Goal: Task Accomplishment & Management: Complete application form

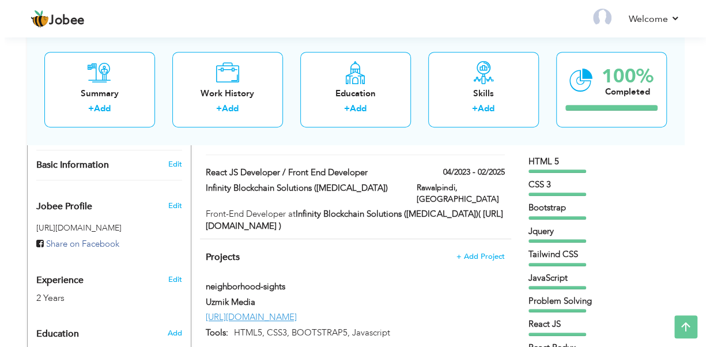
scroll to position [288, 0]
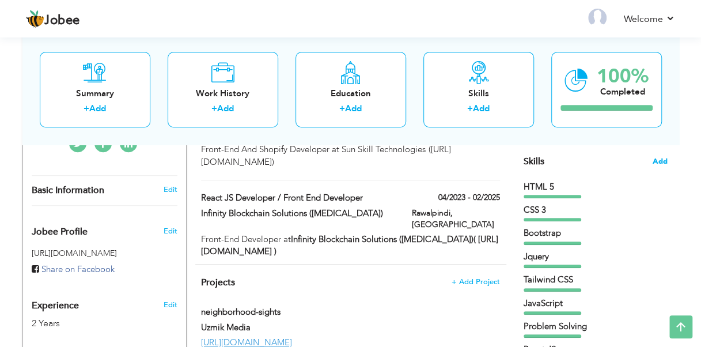
click at [661, 158] on span "Add" at bounding box center [660, 161] width 15 height 11
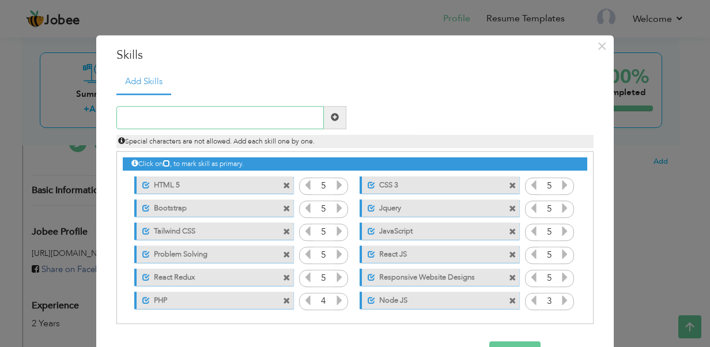
scroll to position [2, 0]
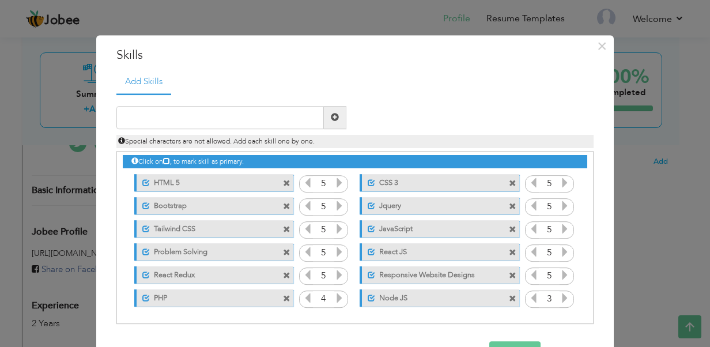
click at [509, 299] on span at bounding box center [512, 298] width 7 height 7
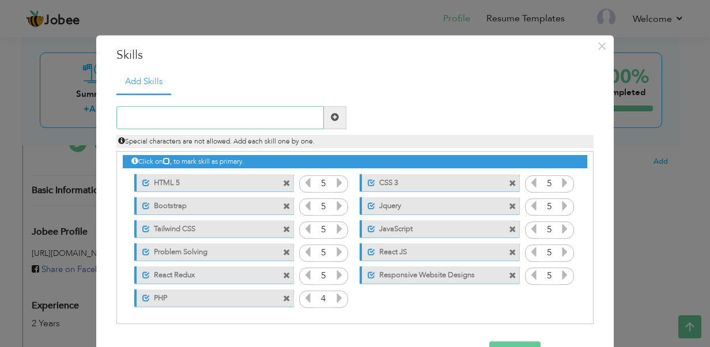
click at [183, 121] on input "text" at bounding box center [219, 117] width 207 height 23
type input "Next JS"
click at [332, 119] on span at bounding box center [335, 118] width 8 height 8
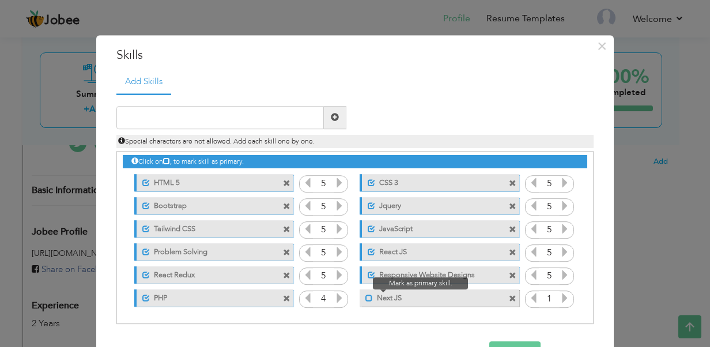
click at [365, 298] on span at bounding box center [368, 297] width 7 height 7
click at [560, 299] on icon at bounding box center [564, 298] width 10 height 10
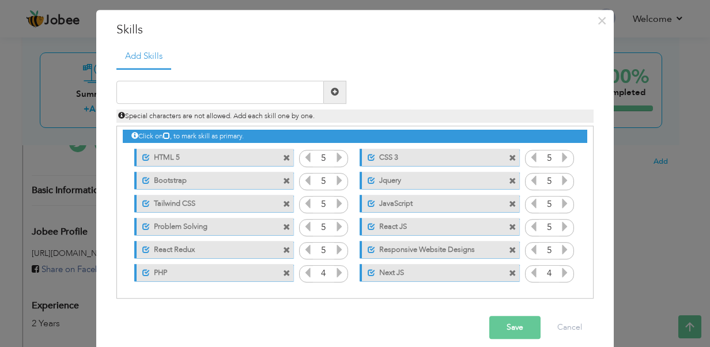
scroll to position [37, 0]
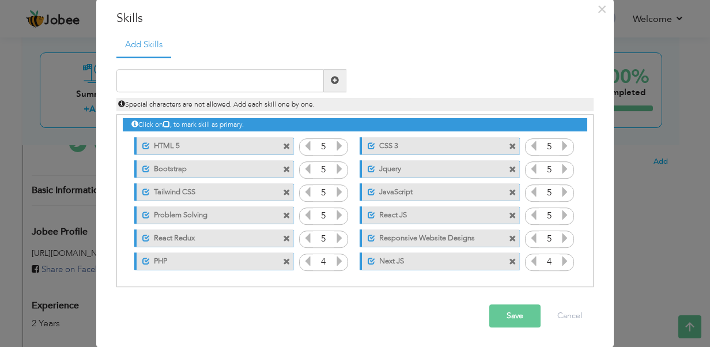
click at [283, 259] on span at bounding box center [286, 261] width 7 height 7
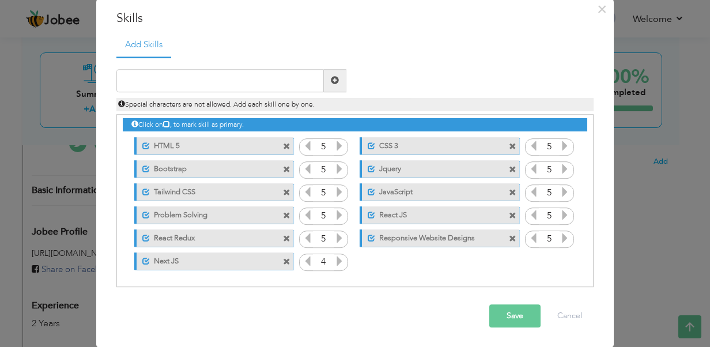
click at [283, 236] on span at bounding box center [286, 238] width 7 height 7
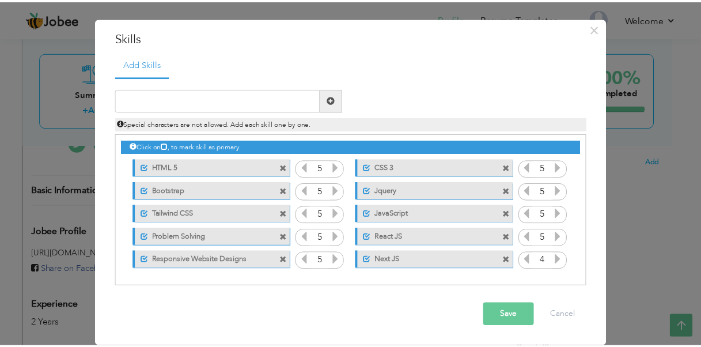
scroll to position [16, 0]
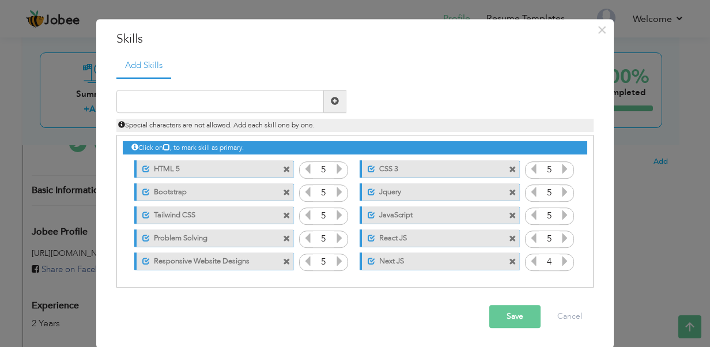
click at [561, 263] on icon at bounding box center [564, 261] width 10 height 10
click at [512, 327] on div "Save Cancel" at bounding box center [355, 316] width 494 height 40
click at [506, 317] on button "Save" at bounding box center [514, 316] width 51 height 23
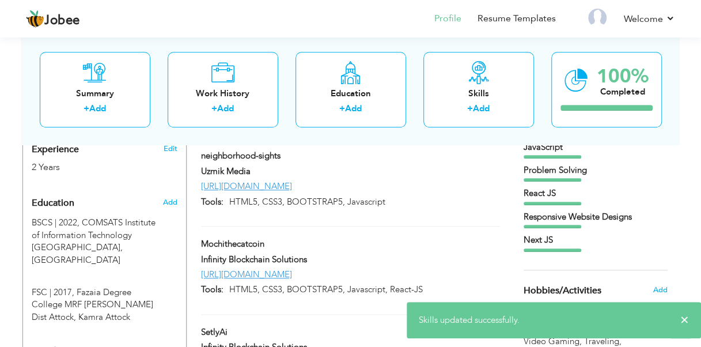
scroll to position [461, 0]
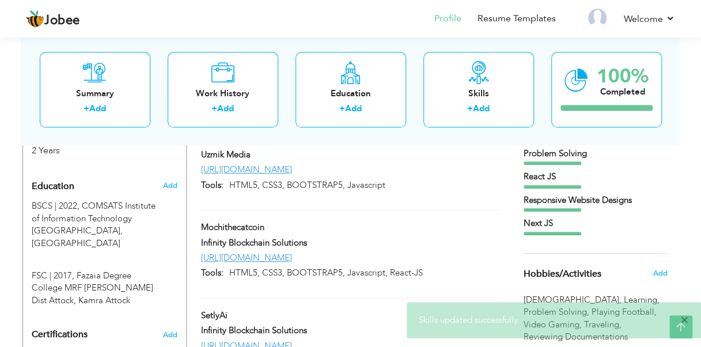
click at [685, 321] on span "×" at bounding box center [684, 320] width 9 height 12
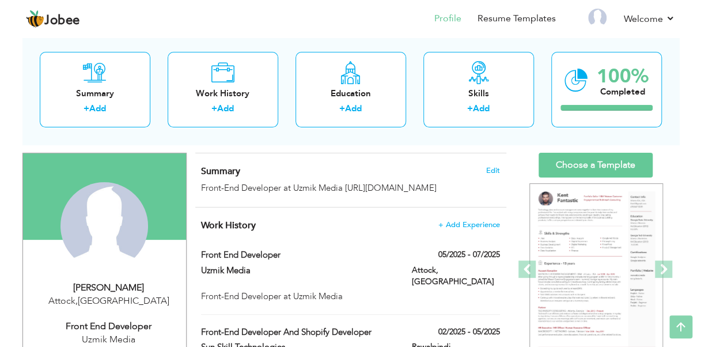
scroll to position [0, 0]
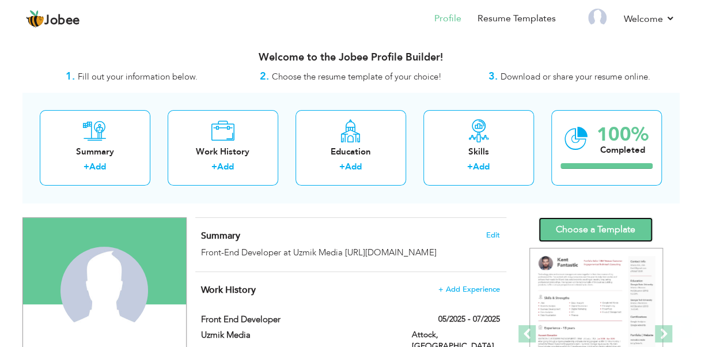
click at [602, 232] on link "Choose a Template" at bounding box center [596, 229] width 114 height 25
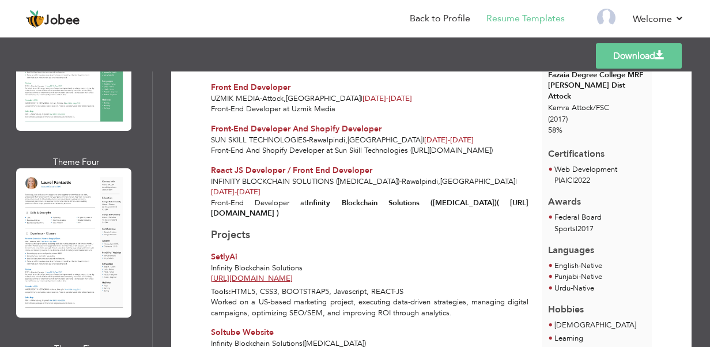
scroll to position [519, 0]
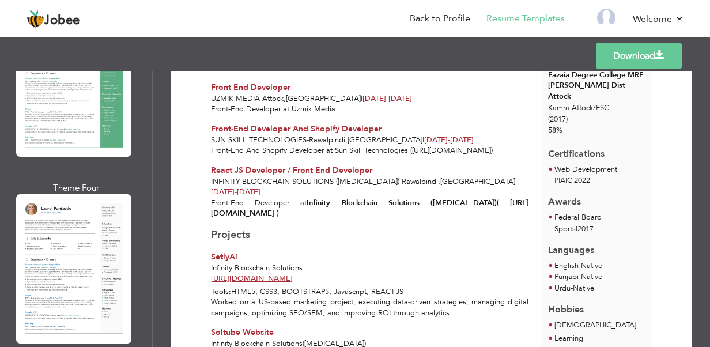
click at [99, 240] on div at bounding box center [73, 268] width 115 height 149
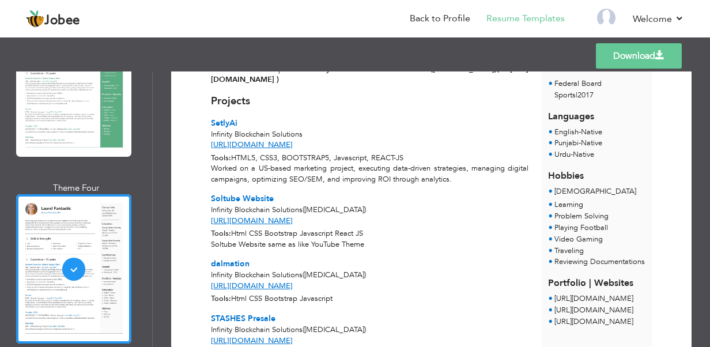
scroll to position [461, 0]
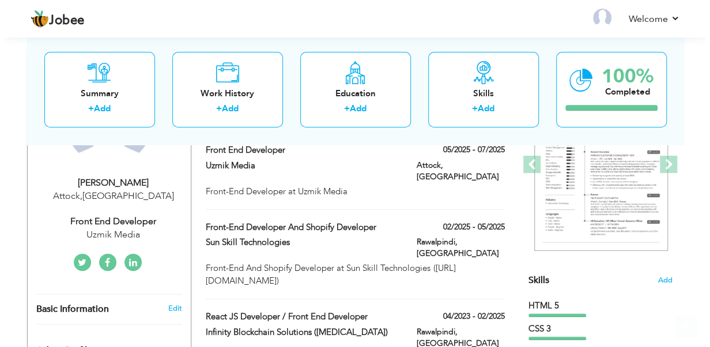
scroll to position [173, 0]
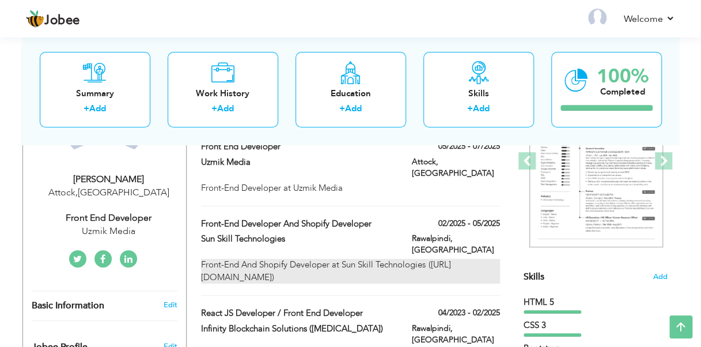
click at [318, 259] on div "Front-End And Shopify Developer at Sun Skill Technologies ([URL][DOMAIN_NAME])" at bounding box center [350, 271] width 298 height 25
type input "Front-End Developer And Shopify Developer"
type input "Sun Skill Technologies"
type input "02/2025"
type input "05/2025"
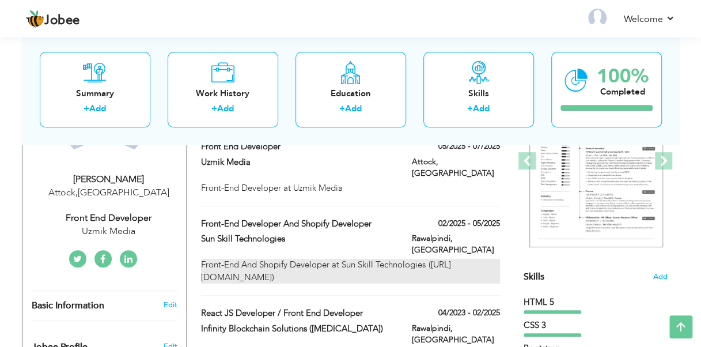
type input "[GEOGRAPHIC_DATA]"
type input "Rawalpindi"
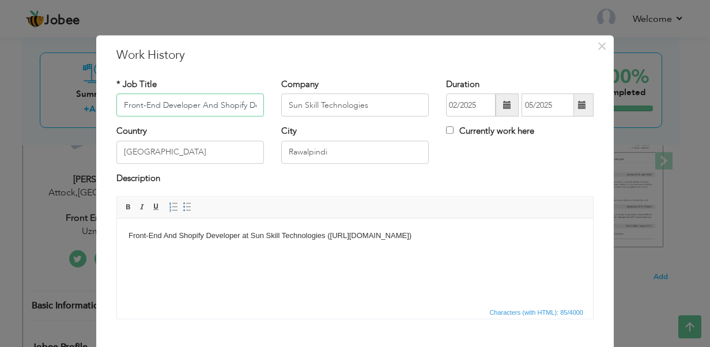
scroll to position [0, 28]
click at [130, 235] on body "Front-End And Shopify Developer at Sun Skill Technologies ([URL][DOMAIN_NAME])" at bounding box center [354, 236] width 453 height 12
click at [189, 107] on input "Front-End Developer And Shopify Developer" at bounding box center [190, 105] width 148 height 23
click at [428, 238] on body "Front-End And Shopify Developer at Sun Skill Technologies ([URL][DOMAIN_NAME])" at bounding box center [354, 236] width 453 height 12
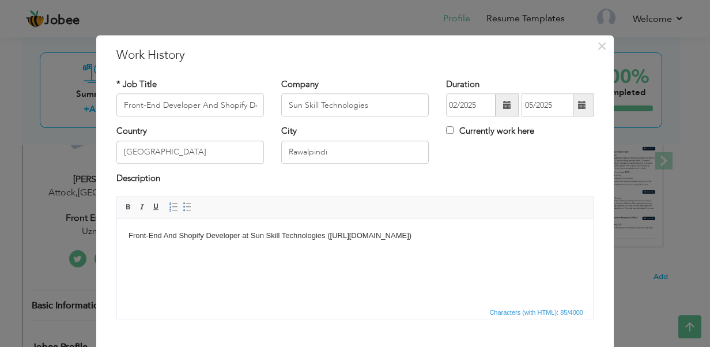
click at [330, 237] on body "Front-End And Shopify Developer at Sun Skill Technologies ([URL][DOMAIN_NAME])" at bounding box center [354, 236] width 453 height 12
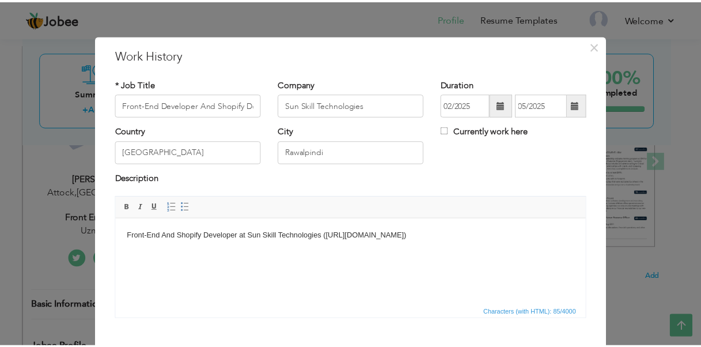
scroll to position [65, 0]
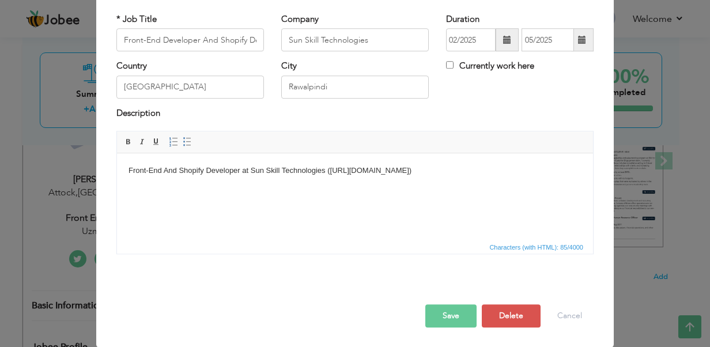
click at [280, 172] on body "Front-End And Shopify Developer at Sun Skill Technologies ([URL][DOMAIN_NAME])" at bounding box center [354, 171] width 453 height 12
click at [246, 172] on body "Front-End And Shopify Developer at Sun Skill Technologies ([URL][DOMAIN_NAME])" at bounding box center [354, 171] width 453 height 12
click at [243, 173] on body "Front-End And Shopify Developer at Sun Skill Technologies ([URL][DOMAIN_NAME])" at bounding box center [354, 171] width 453 height 12
click at [206, 169] on body "Front-End And Shopify Developer at Sun Skill Technologies ([URL][DOMAIN_NAME])" at bounding box center [354, 171] width 453 height 12
click at [448, 173] on body "Front-End And Shopify Developer at Sun Skill Technologies ([URL][DOMAIN_NAME])" at bounding box center [354, 171] width 453 height 12
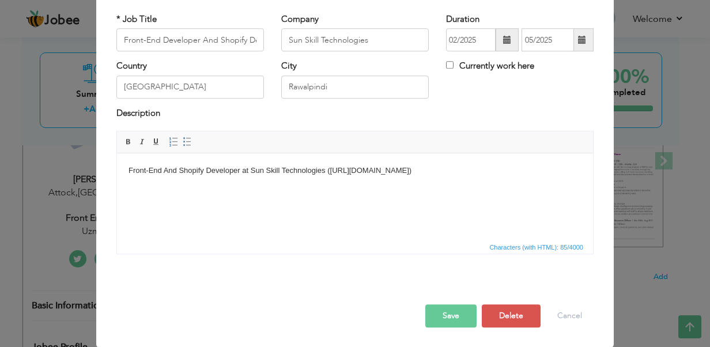
click at [461, 310] on button "Save" at bounding box center [450, 315] width 51 height 23
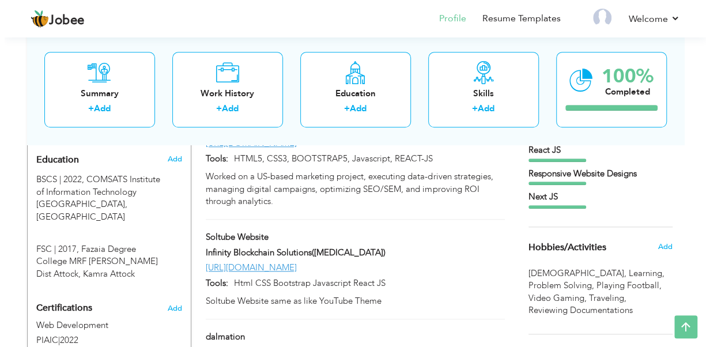
scroll to position [461, 0]
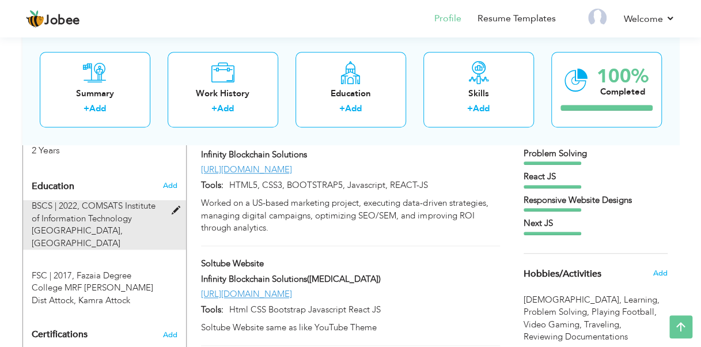
click at [122, 236] on div "BSCS | 2022, COMSATS Institute of Information Technology Islamabad WAH Campus, …" at bounding box center [97, 225] width 149 height 50
type input "BSCS"
type input "2022"
type input "COMSATS Institute of Information Technology Islamabad WAH Campus"
type input "3.2"
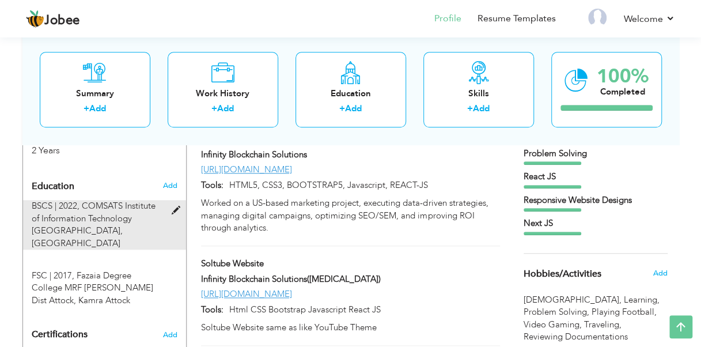
radio input "true"
type input "Wah Cantt"
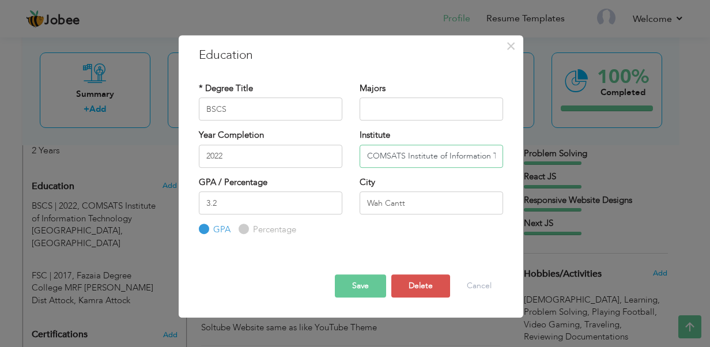
click at [447, 160] on input "COMSATS Institute of Information Technology Islamabad WAH Campus" at bounding box center [431, 156] width 143 height 23
click at [450, 153] on input "COMSATS Institute of Information Technology Islamabad WAH Campus" at bounding box center [431, 156] width 143 height 23
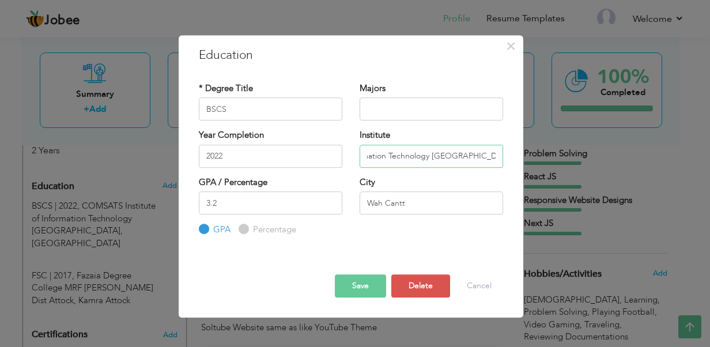
type input "COMSATS Institute of Information Technology [GEOGRAPHIC_DATA], [GEOGRAPHIC_DATA]"
click at [233, 205] on input "3.2" at bounding box center [270, 202] width 143 height 23
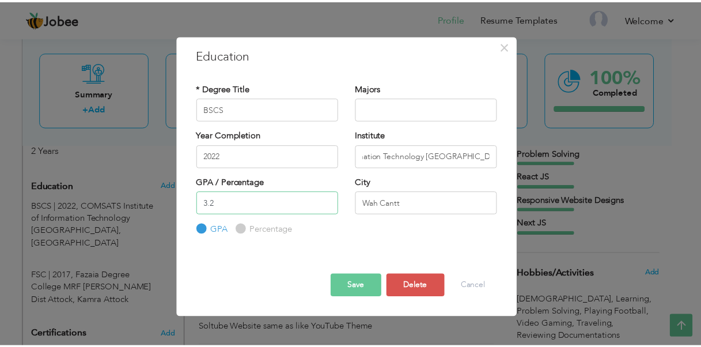
scroll to position [0, 0]
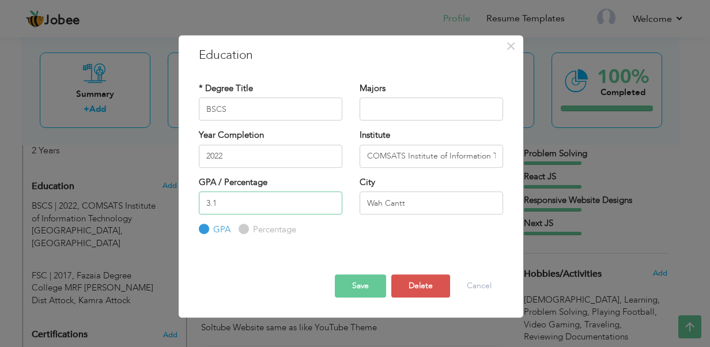
type input "3.1"
click at [430, 203] on input "Wah Cantt" at bounding box center [431, 202] width 143 height 23
type input "Attock"
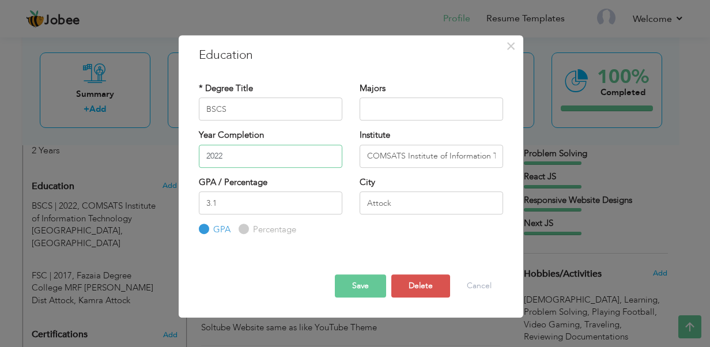
click at [234, 160] on input "2022" at bounding box center [270, 156] width 143 height 23
click at [388, 108] on input "text" at bounding box center [431, 108] width 143 height 23
click at [349, 104] on div "* Degree Title BSCS" at bounding box center [270, 105] width 161 height 47
click at [372, 288] on button "Save" at bounding box center [360, 285] width 51 height 23
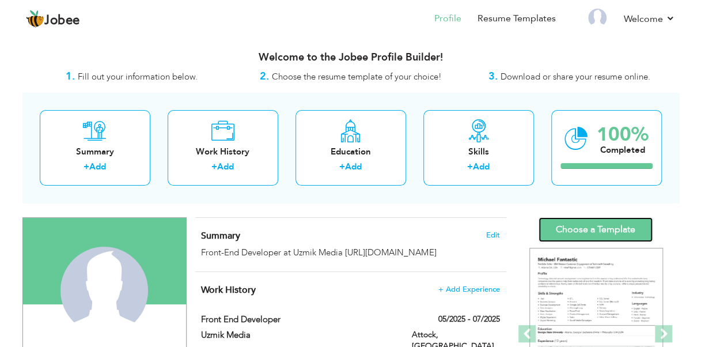
click at [605, 225] on link "Choose a Template" at bounding box center [596, 229] width 114 height 25
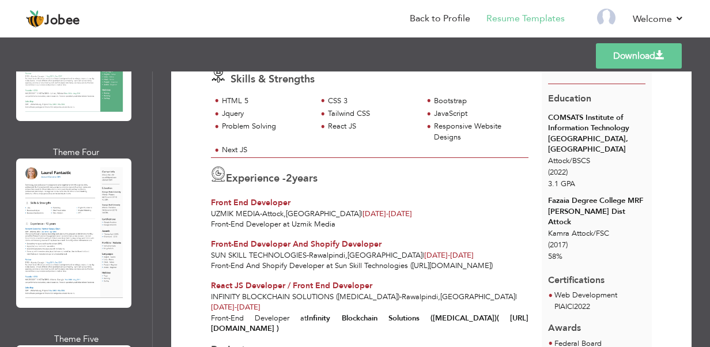
scroll to position [576, 0]
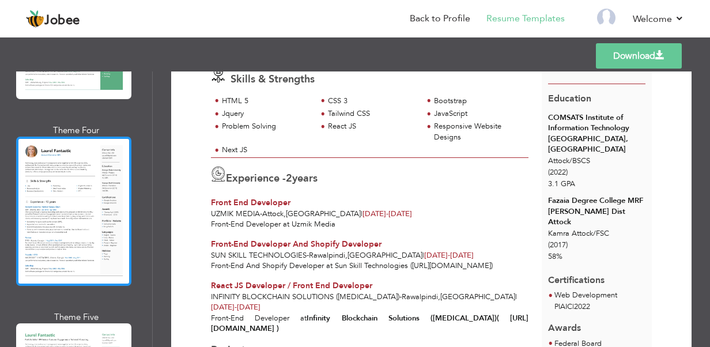
click at [91, 201] on div at bounding box center [73, 211] width 115 height 149
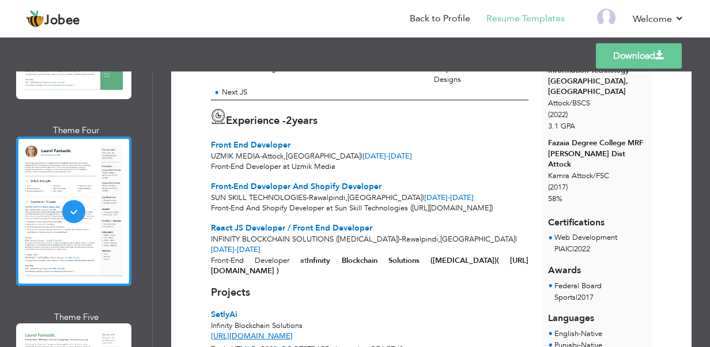
scroll to position [230, 0]
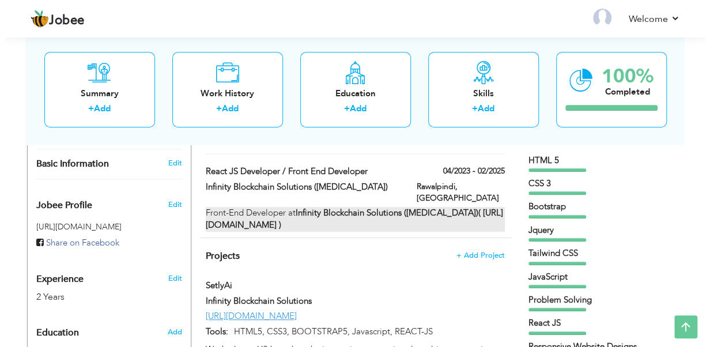
scroll to position [288, 0]
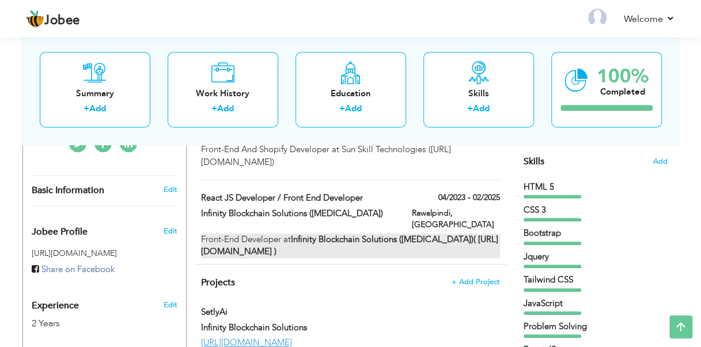
click at [266, 233] on div "Front-End Developer at Infinity Blockchain Solutions (IBS) ( https://infinitybl…" at bounding box center [350, 245] width 298 height 25
type input "React JS Developer / Front End Developer"
type input "Infinity Blockchain Solutions ([MEDICAL_DATA])"
type input "04/2023"
type input "02/2025"
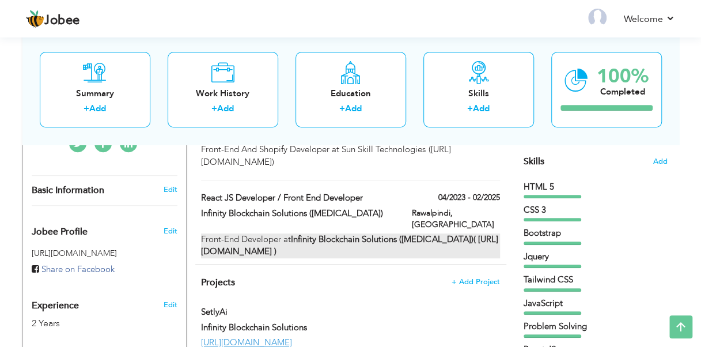
type input "[GEOGRAPHIC_DATA]"
type input "Rawalpindi"
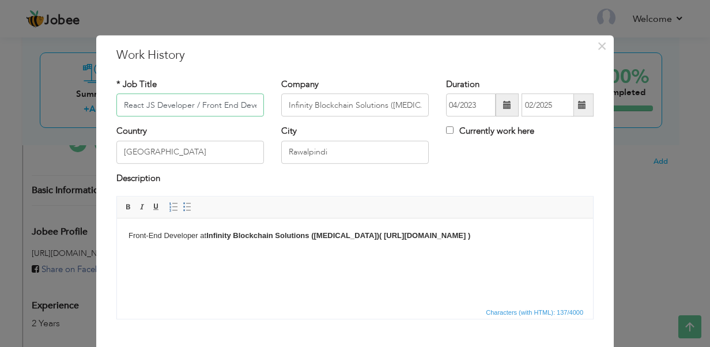
scroll to position [0, 19]
click at [209, 238] on strong "Infinity Blockchain Solutions ([MEDICAL_DATA])" at bounding box center [292, 235] width 173 height 9
drag, startPoint x: 500, startPoint y: 235, endPoint x: 208, endPoint y: 238, distance: 291.6
click at [208, 238] on body "Front-End Developer at Infinity Blockchain Solutions (IBS) ( https://infinitybl…" at bounding box center [354, 236] width 453 height 12
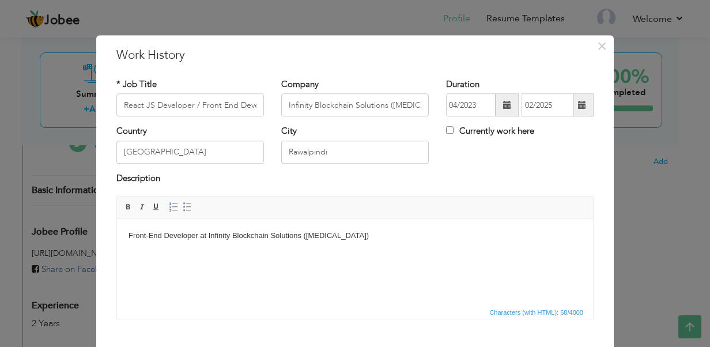
click at [338, 241] on html "Front-End Developer at Infinity Blockchain Solutions (IBS)" at bounding box center [355, 235] width 476 height 35
click at [341, 233] on body "Front-End Developer at Infinity Blockchain Solutions (IBS)" at bounding box center [354, 236] width 453 height 12
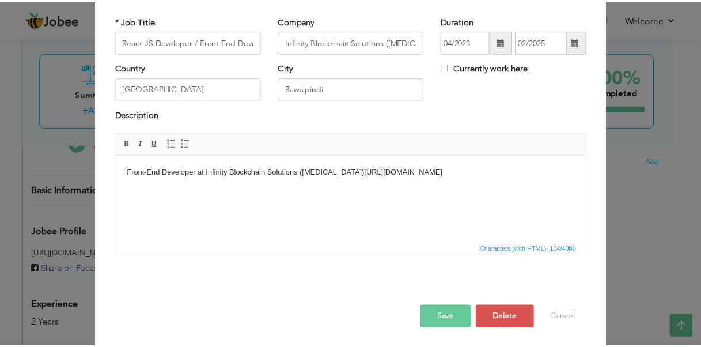
scroll to position [65, 0]
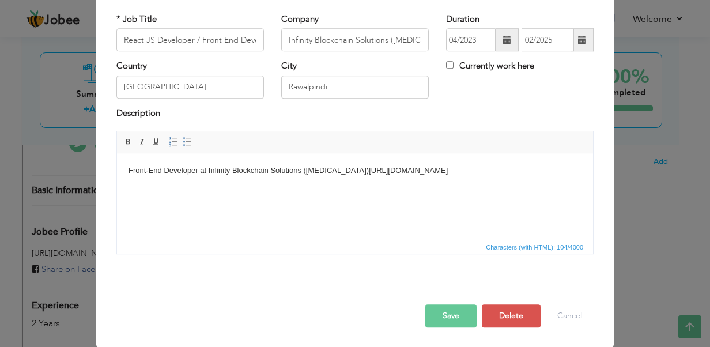
click at [455, 317] on button "Save" at bounding box center [450, 315] width 51 height 23
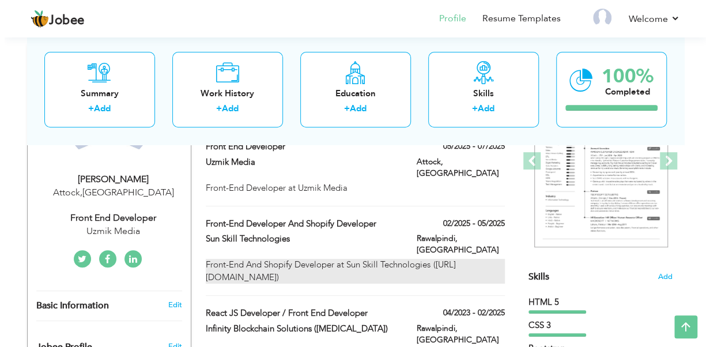
scroll to position [230, 0]
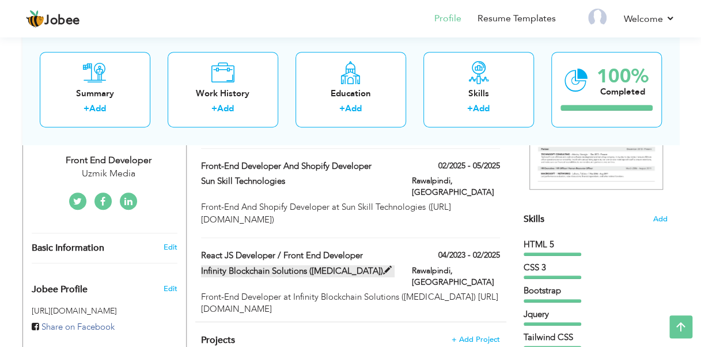
click at [297, 265] on label "Infinity Blockchain Solutions ([MEDICAL_DATA])" at bounding box center [298, 271] width 194 height 12
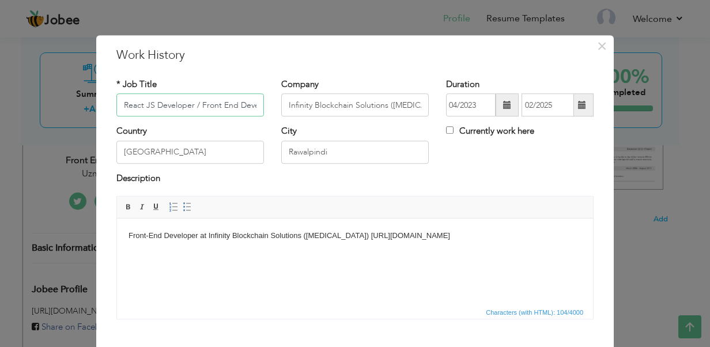
scroll to position [0, 19]
click at [598, 47] on span "×" at bounding box center [602, 46] width 10 height 21
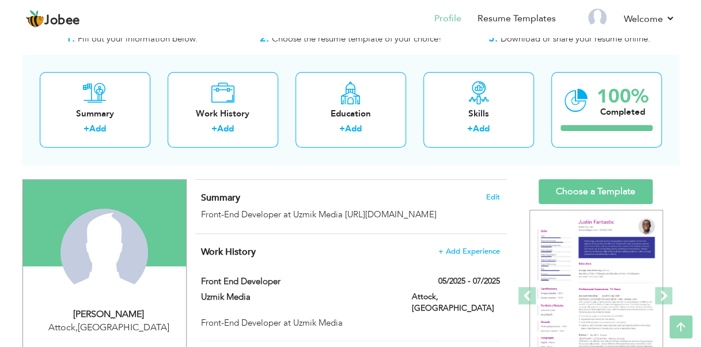
scroll to position [0, 0]
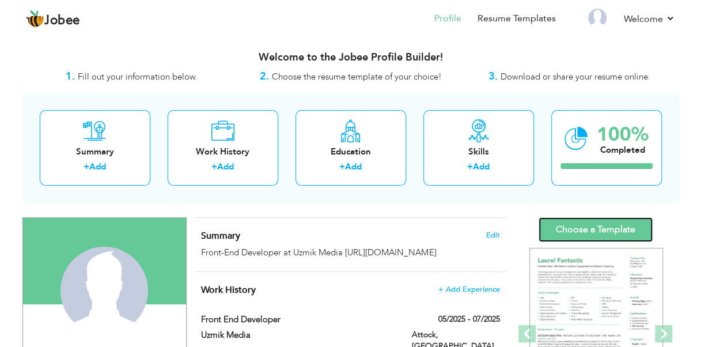
click at [588, 226] on link "Choose a Template" at bounding box center [596, 229] width 114 height 25
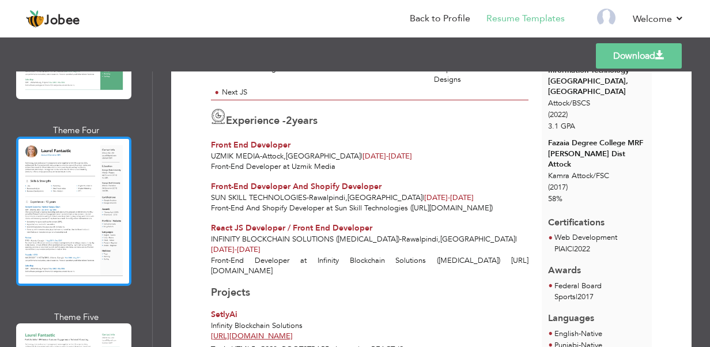
scroll to position [634, 0]
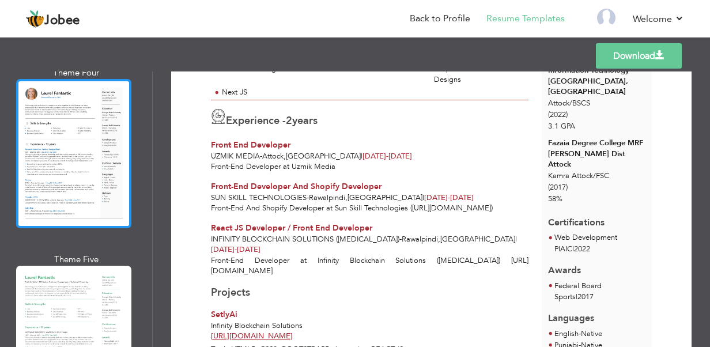
click at [101, 175] on div at bounding box center [73, 153] width 115 height 149
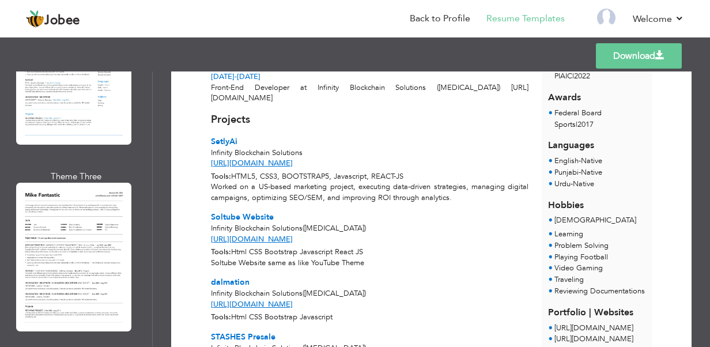
scroll to position [1556, 0]
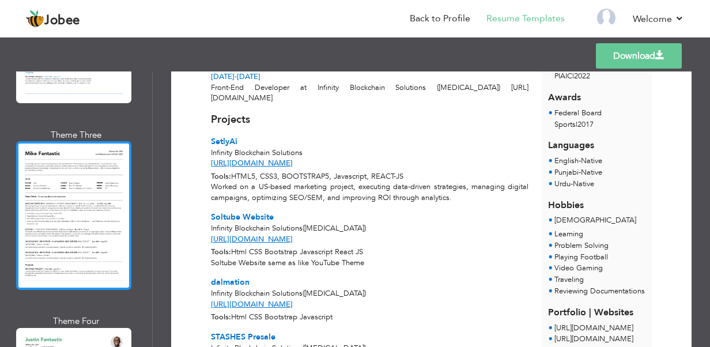
click at [73, 184] on div at bounding box center [73, 215] width 115 height 149
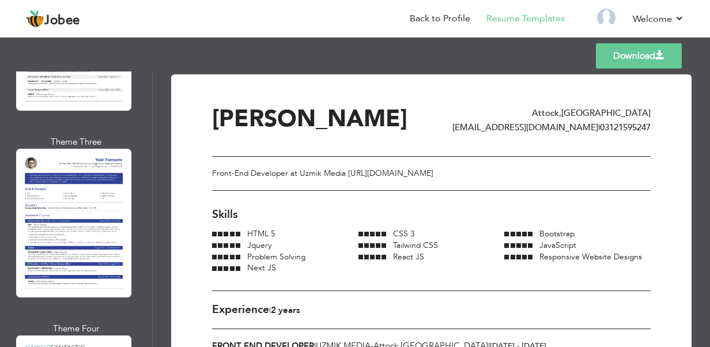
scroll to position [4668, 0]
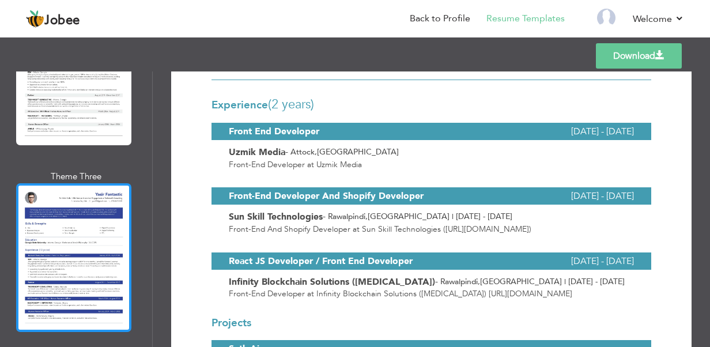
scroll to position [4553, 0]
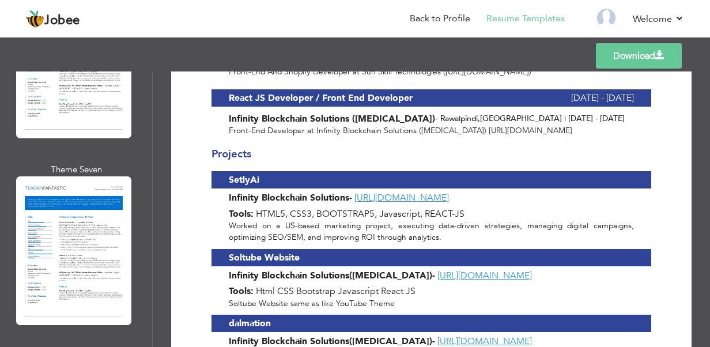
scroll to position [4092, 0]
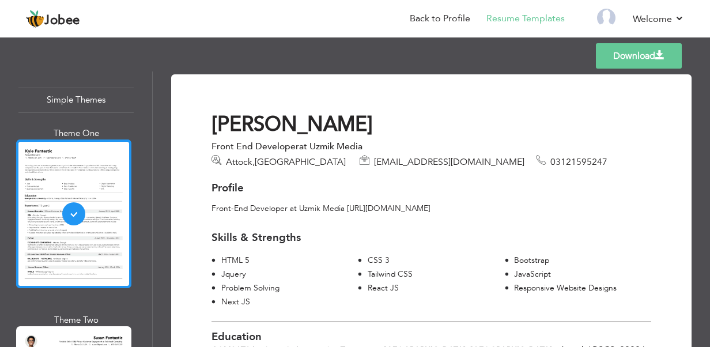
scroll to position [4380, 0]
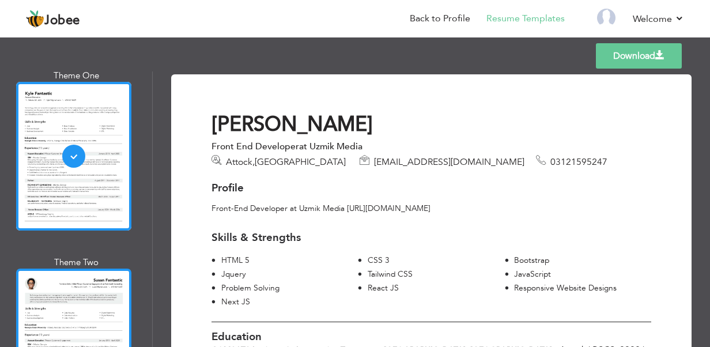
click at [81, 269] on div at bounding box center [73, 343] width 115 height 149
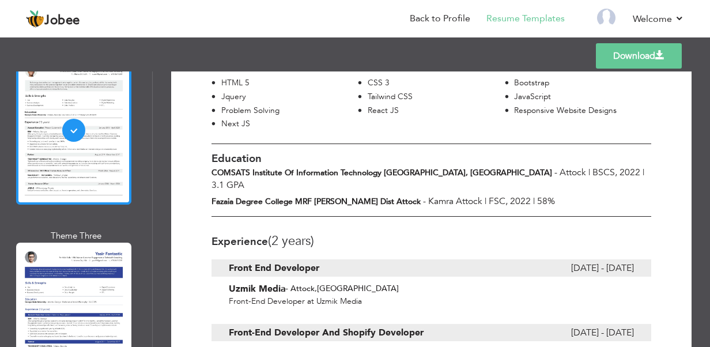
scroll to position [4611, 0]
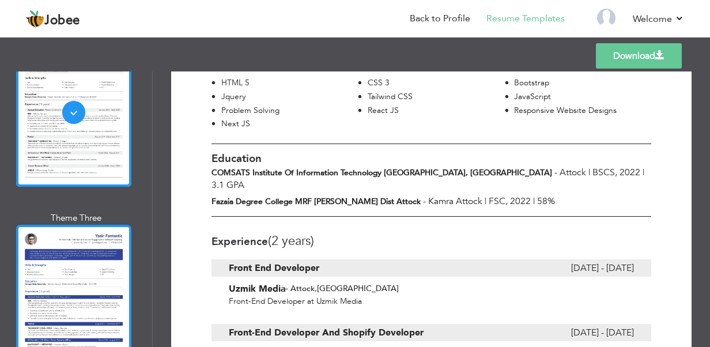
click at [73, 225] on div at bounding box center [73, 299] width 115 height 149
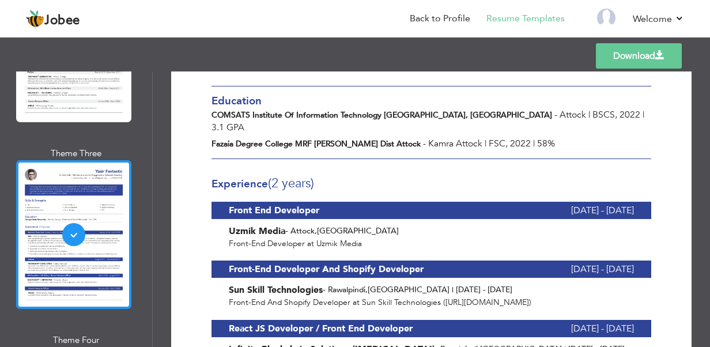
scroll to position [4726, 0]
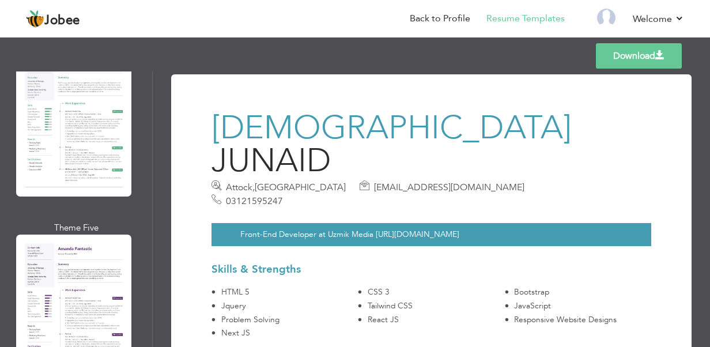
scroll to position [2652, 0]
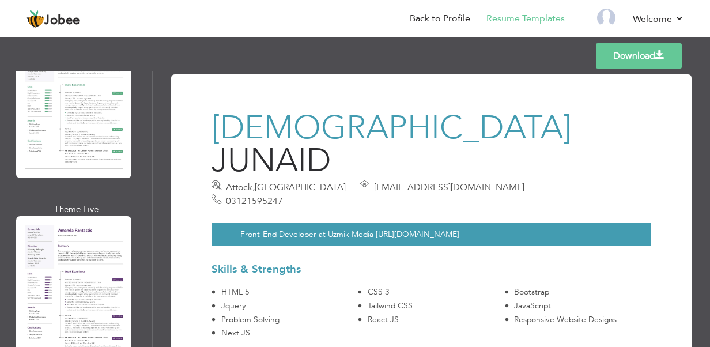
click at [82, 216] on div at bounding box center [73, 290] width 115 height 149
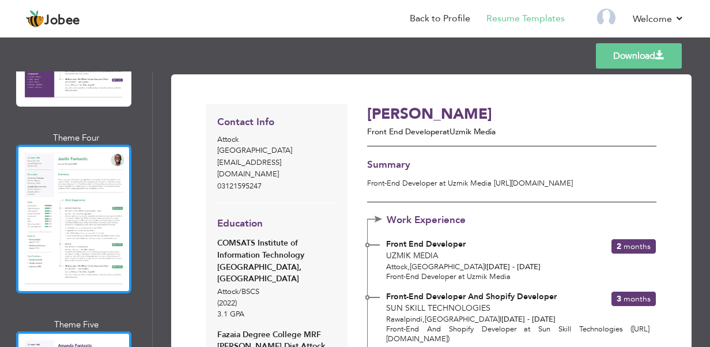
scroll to position [2421, 0]
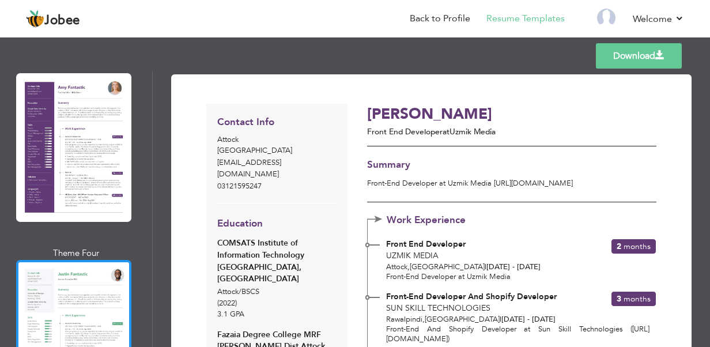
click at [70, 260] on div at bounding box center [73, 334] width 115 height 149
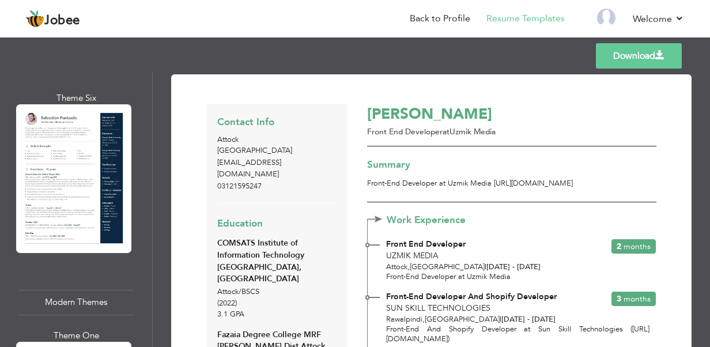
scroll to position [981, 0]
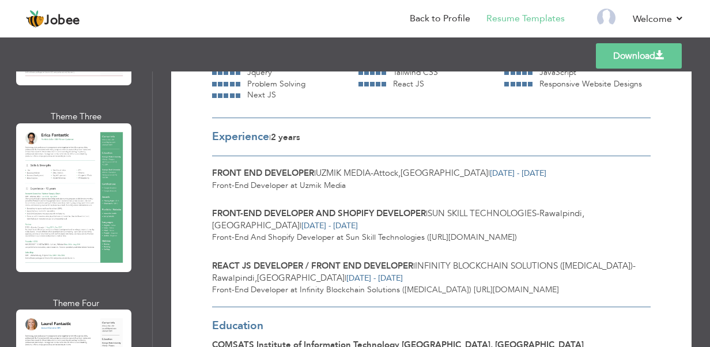
scroll to position [576, 0]
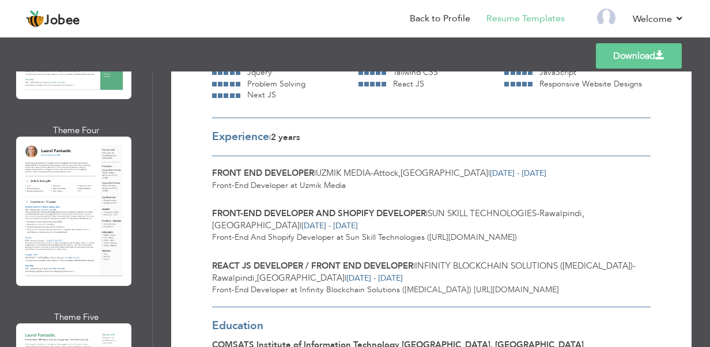
click at [93, 206] on div at bounding box center [73, 211] width 115 height 149
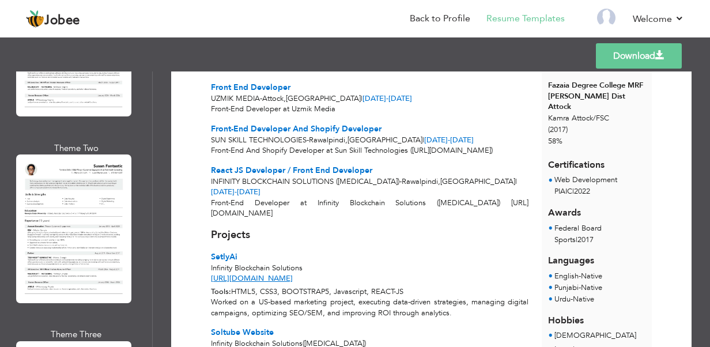
scroll to position [4726, 0]
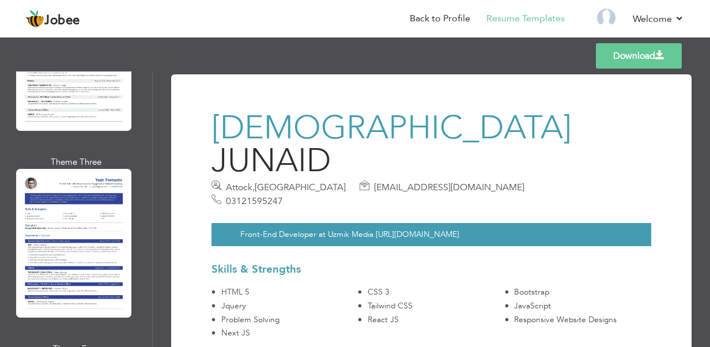
scroll to position [4611, 0]
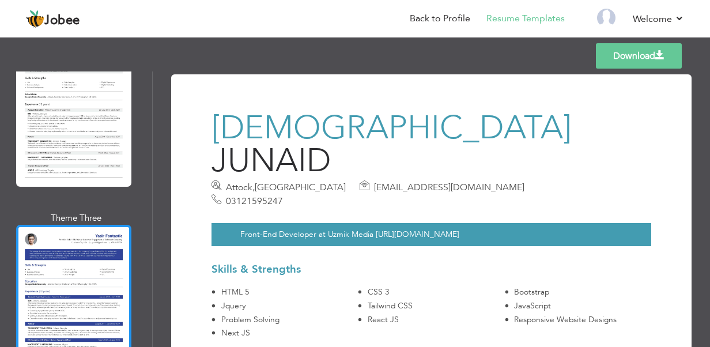
click at [87, 225] on div at bounding box center [73, 299] width 115 height 149
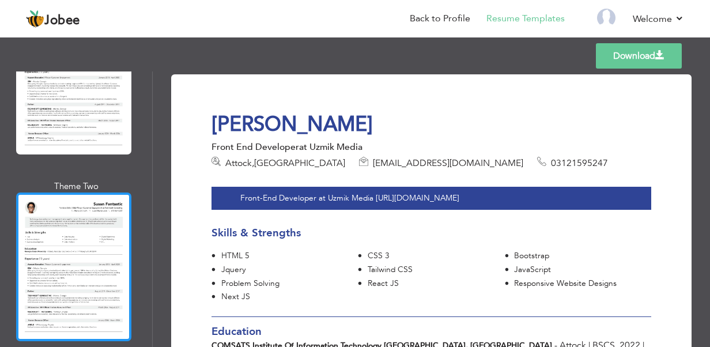
scroll to position [4438, 0]
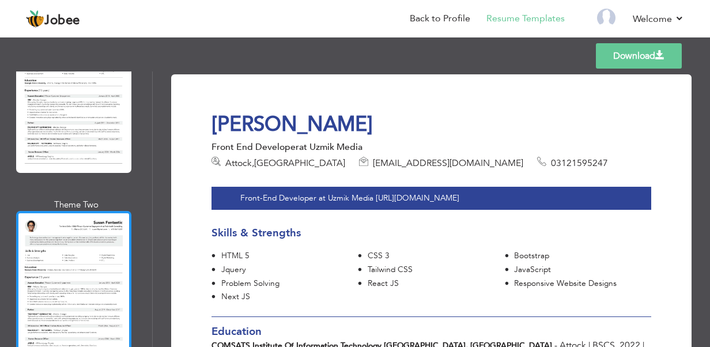
click at [78, 211] on div at bounding box center [73, 285] width 115 height 149
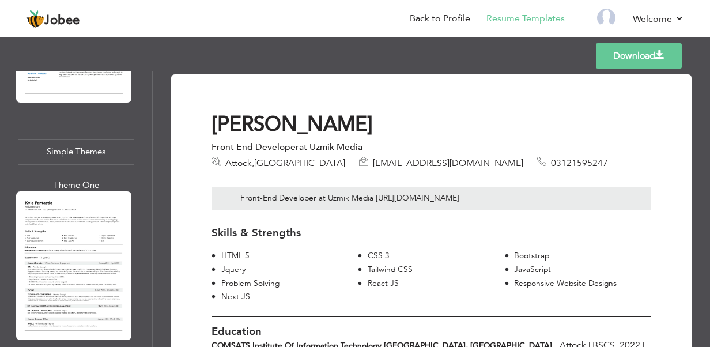
scroll to position [4207, 0]
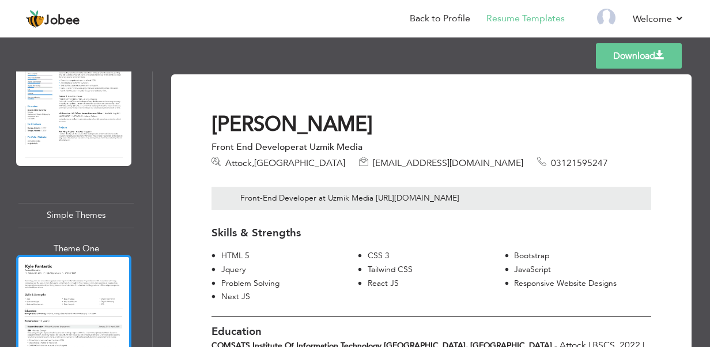
click at [91, 255] on div at bounding box center [73, 329] width 115 height 149
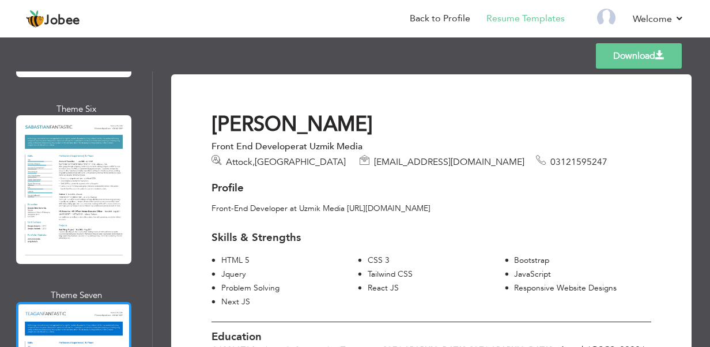
scroll to position [3919, 0]
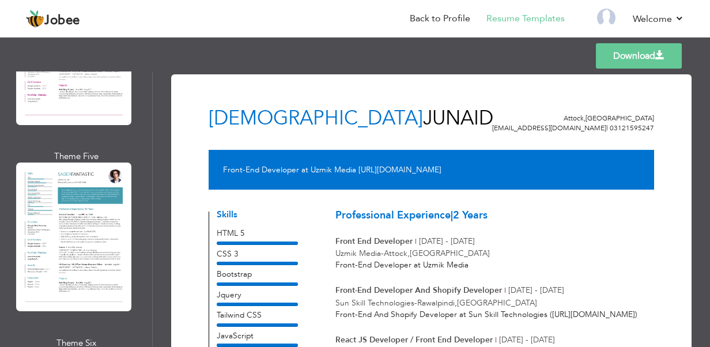
scroll to position [3631, 0]
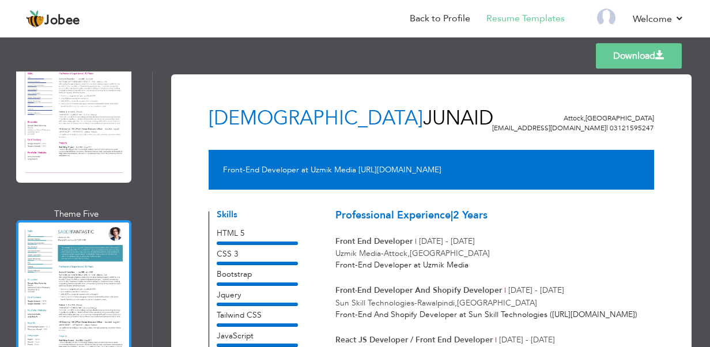
click at [94, 220] on div at bounding box center [73, 294] width 115 height 149
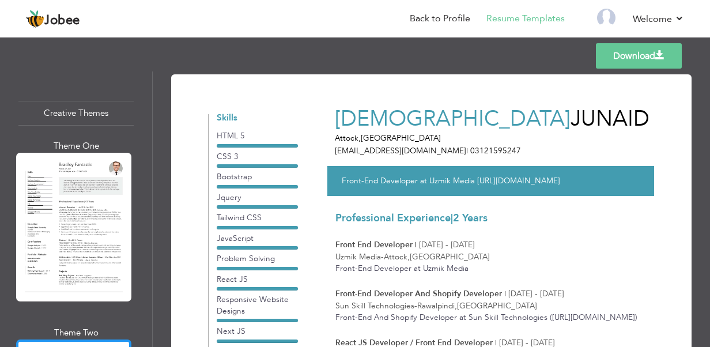
scroll to position [2940, 0]
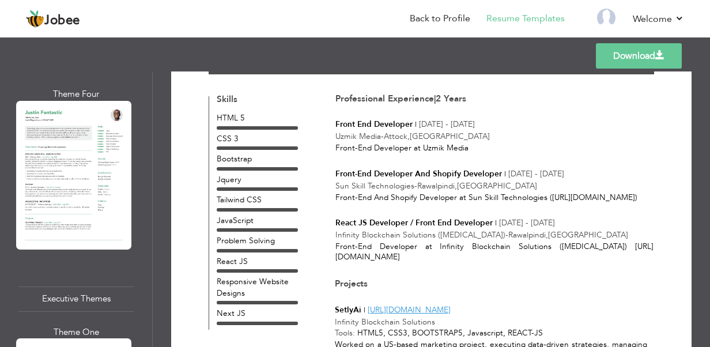
scroll to position [1730, 0]
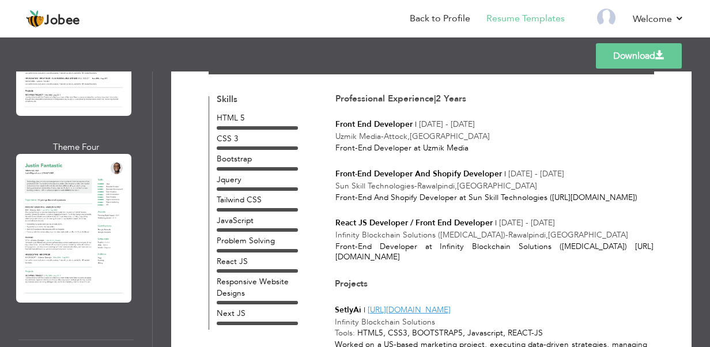
click at [81, 210] on div at bounding box center [73, 228] width 115 height 149
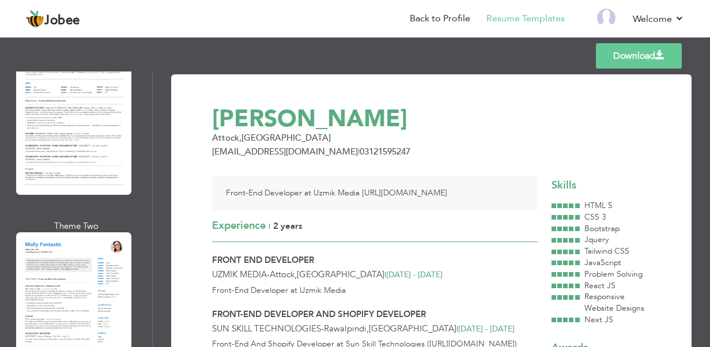
scroll to position [1269, 0]
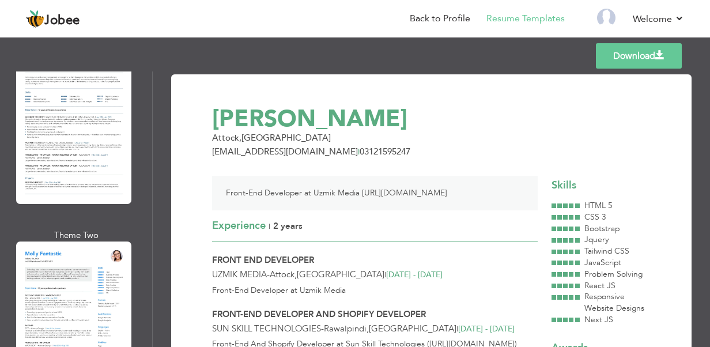
click at [93, 249] on div at bounding box center [73, 315] width 115 height 149
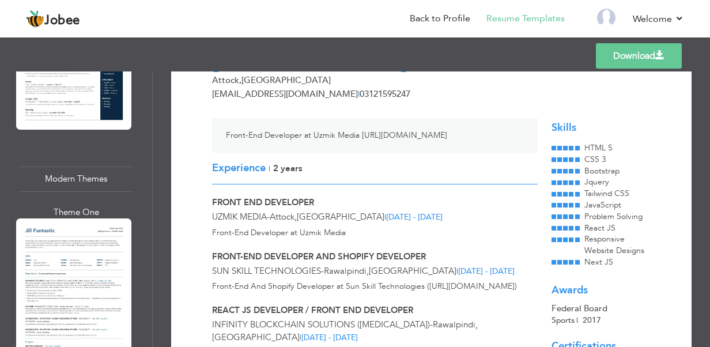
scroll to position [1096, 0]
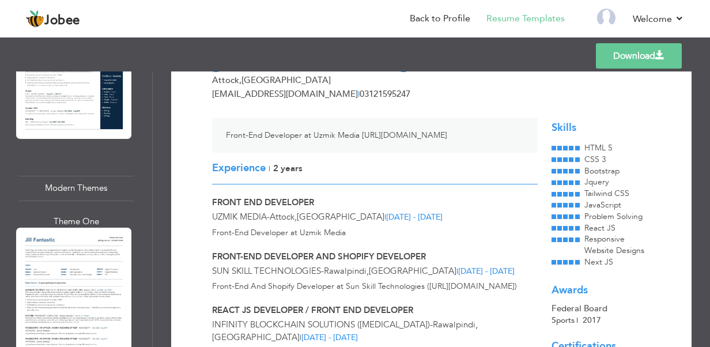
click at [80, 232] on div at bounding box center [73, 302] width 115 height 149
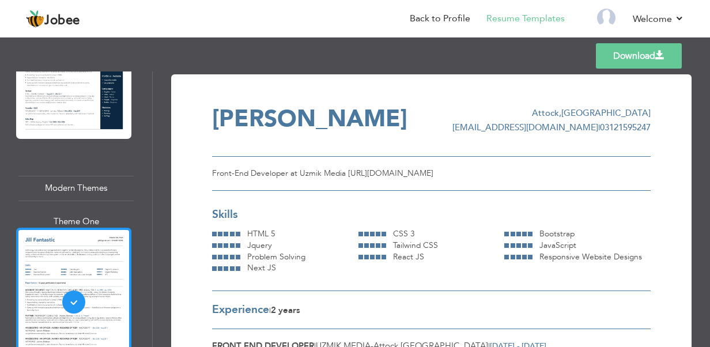
scroll to position [923, 0]
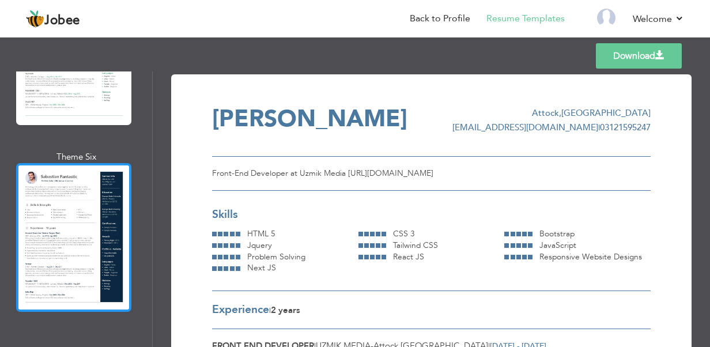
click at [61, 195] on div at bounding box center [73, 237] width 115 height 149
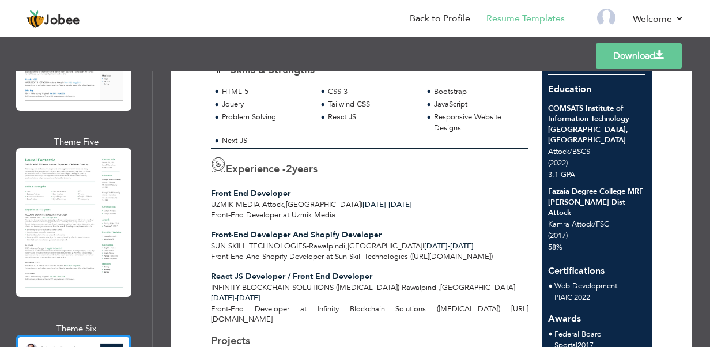
scroll to position [750, 0]
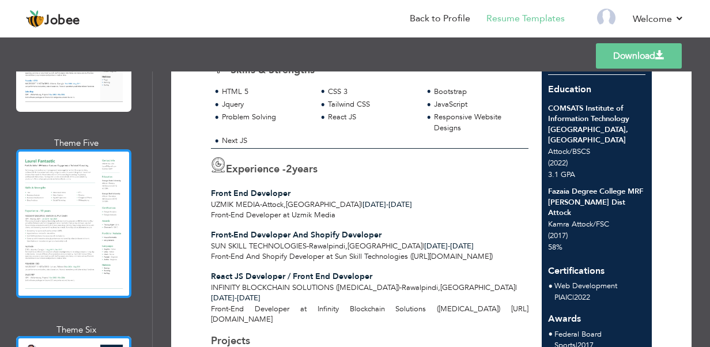
click at [103, 232] on div at bounding box center [73, 223] width 115 height 149
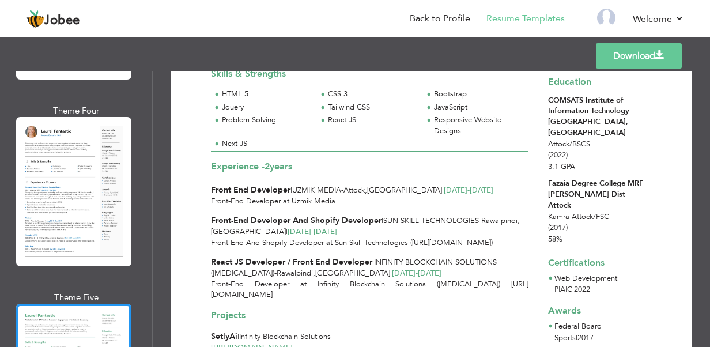
scroll to position [577, 0]
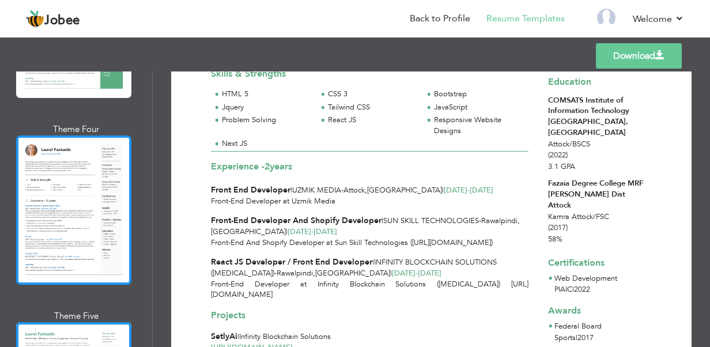
click at [85, 226] on div at bounding box center [73, 209] width 115 height 149
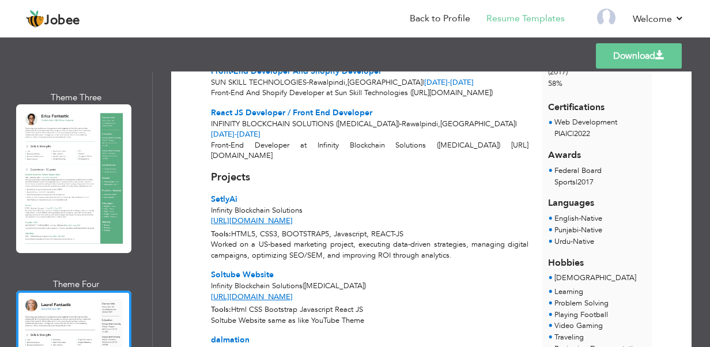
scroll to position [404, 0]
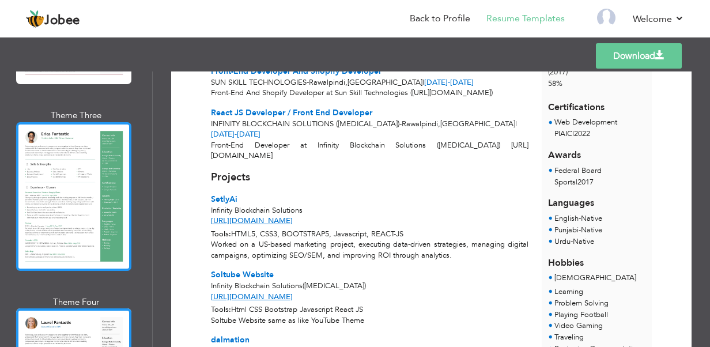
click at [97, 183] on div at bounding box center [73, 196] width 115 height 149
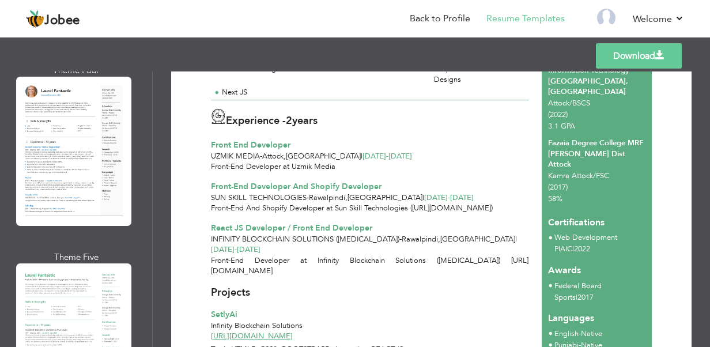
scroll to position [634, 0]
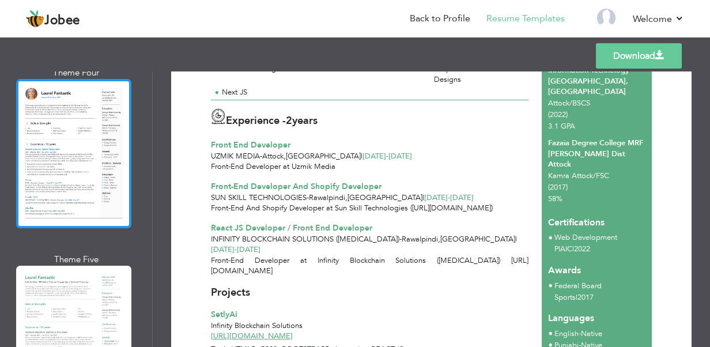
click at [63, 169] on div at bounding box center [73, 153] width 115 height 149
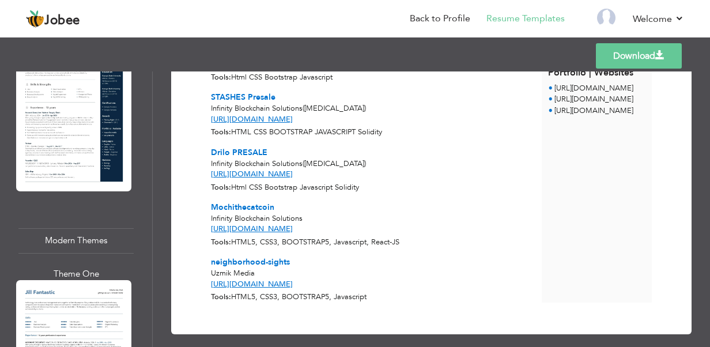
scroll to position [980, 0]
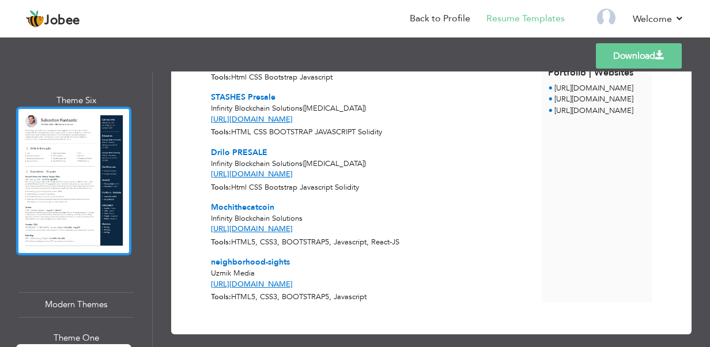
click at [69, 159] on div at bounding box center [73, 181] width 115 height 149
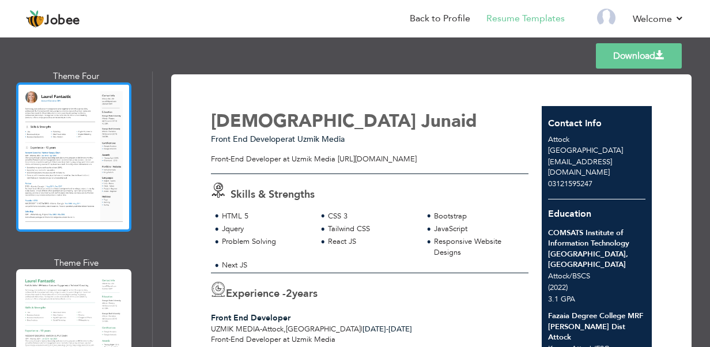
scroll to position [576, 0]
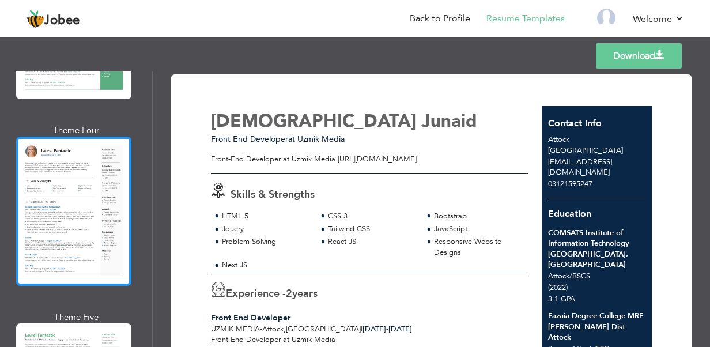
click at [85, 179] on div at bounding box center [73, 211] width 115 height 149
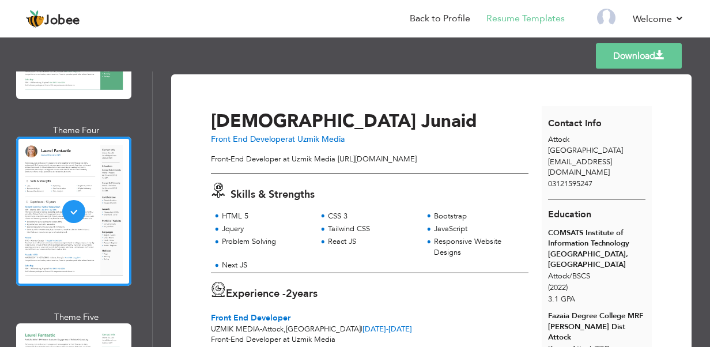
click at [610, 66] on link "Download" at bounding box center [639, 55] width 86 height 25
